Goal: Information Seeking & Learning: Learn about a topic

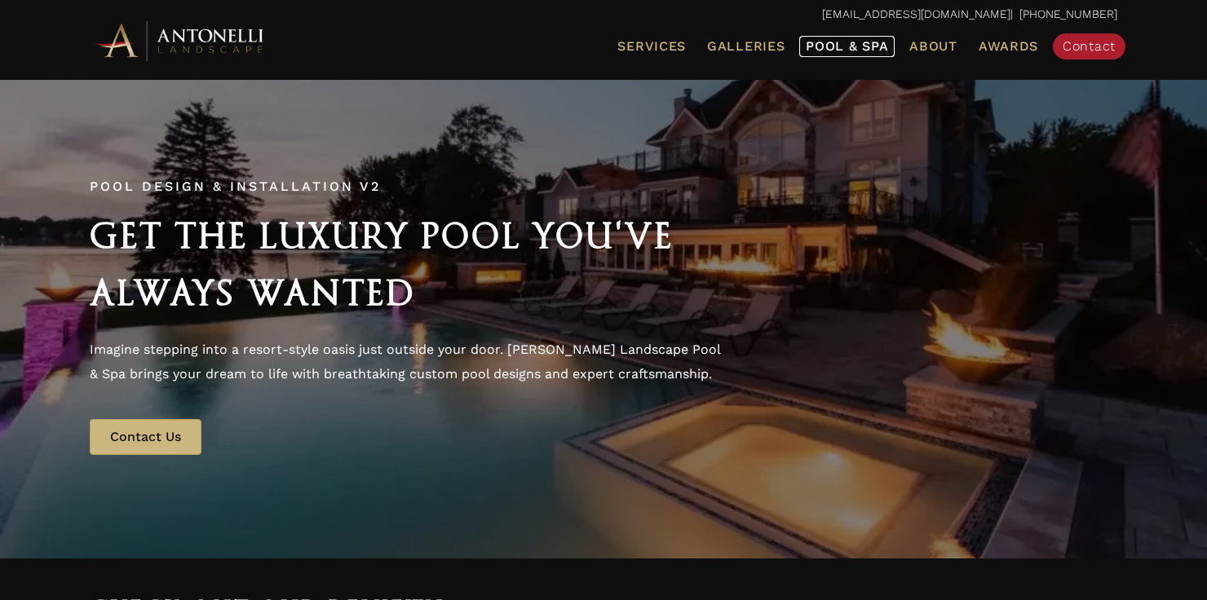
click at [841, 46] on span "Pool & Spa" at bounding box center [846, 45] width 82 height 15
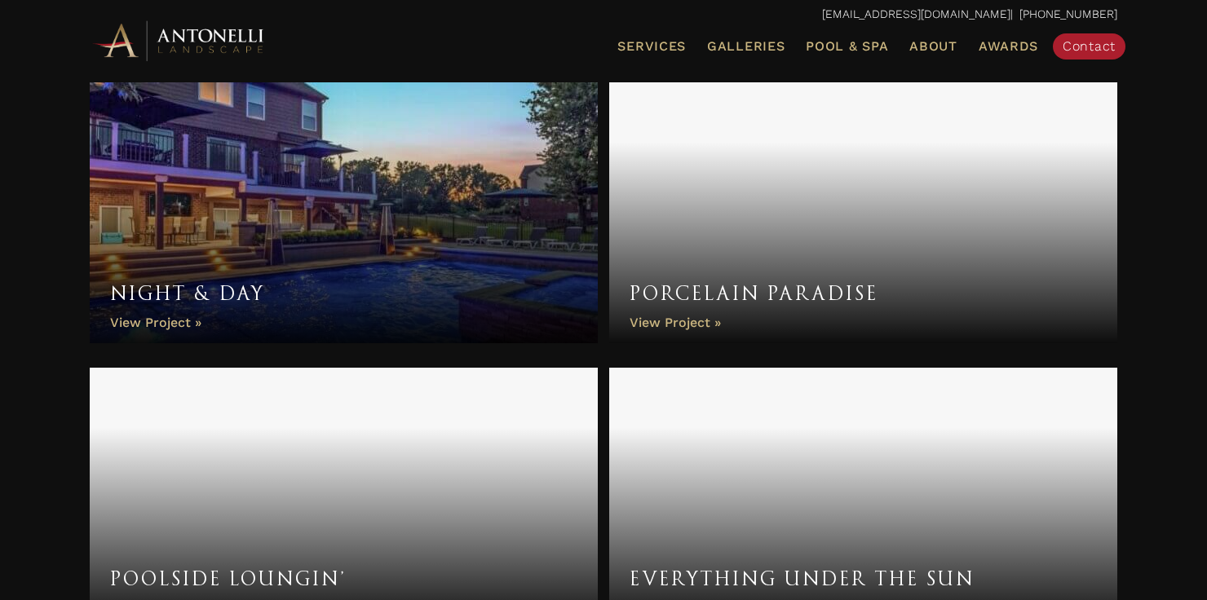
scroll to position [5733, 0]
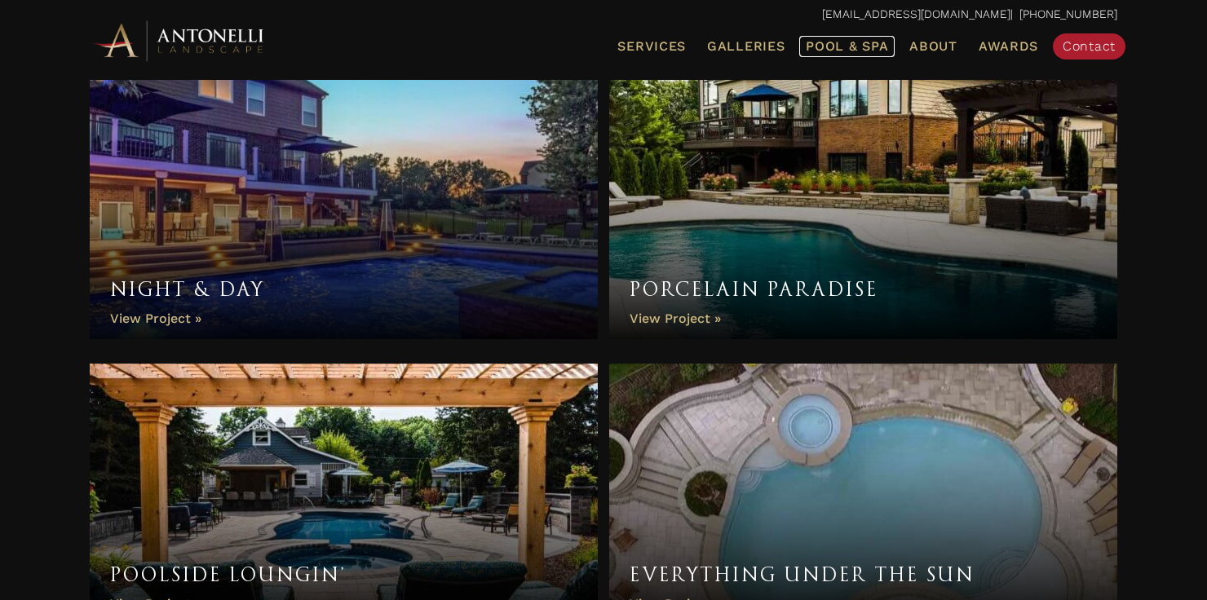
click at [832, 53] on span "Pool & Spa" at bounding box center [846, 45] width 82 height 15
